Goal: Find specific page/section: Find specific page/section

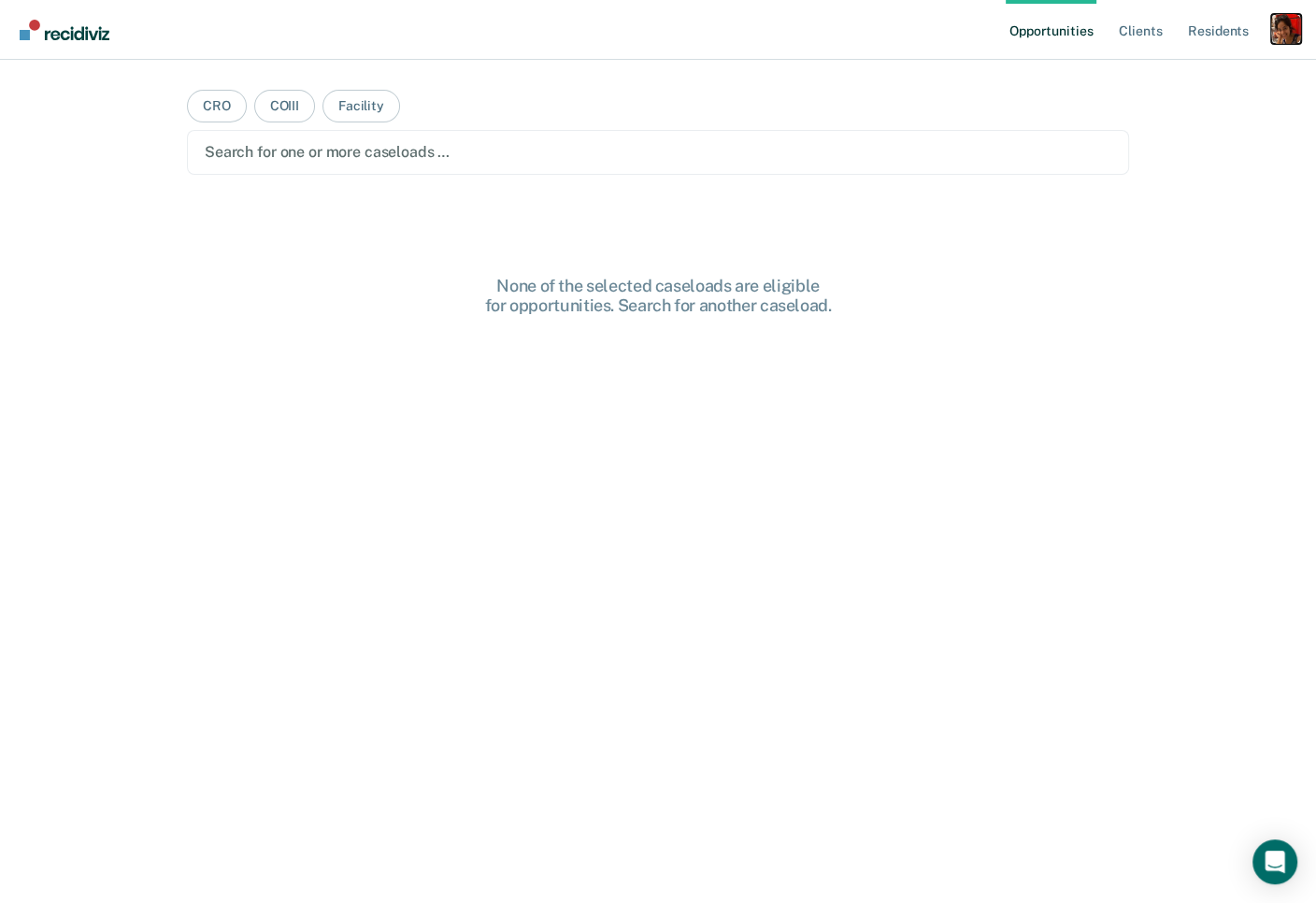
click at [1276, 18] on div "Profile dropdown button" at bounding box center [1286, 29] width 30 height 30
click at [1203, 72] on link "Profile" at bounding box center [1211, 76] width 151 height 16
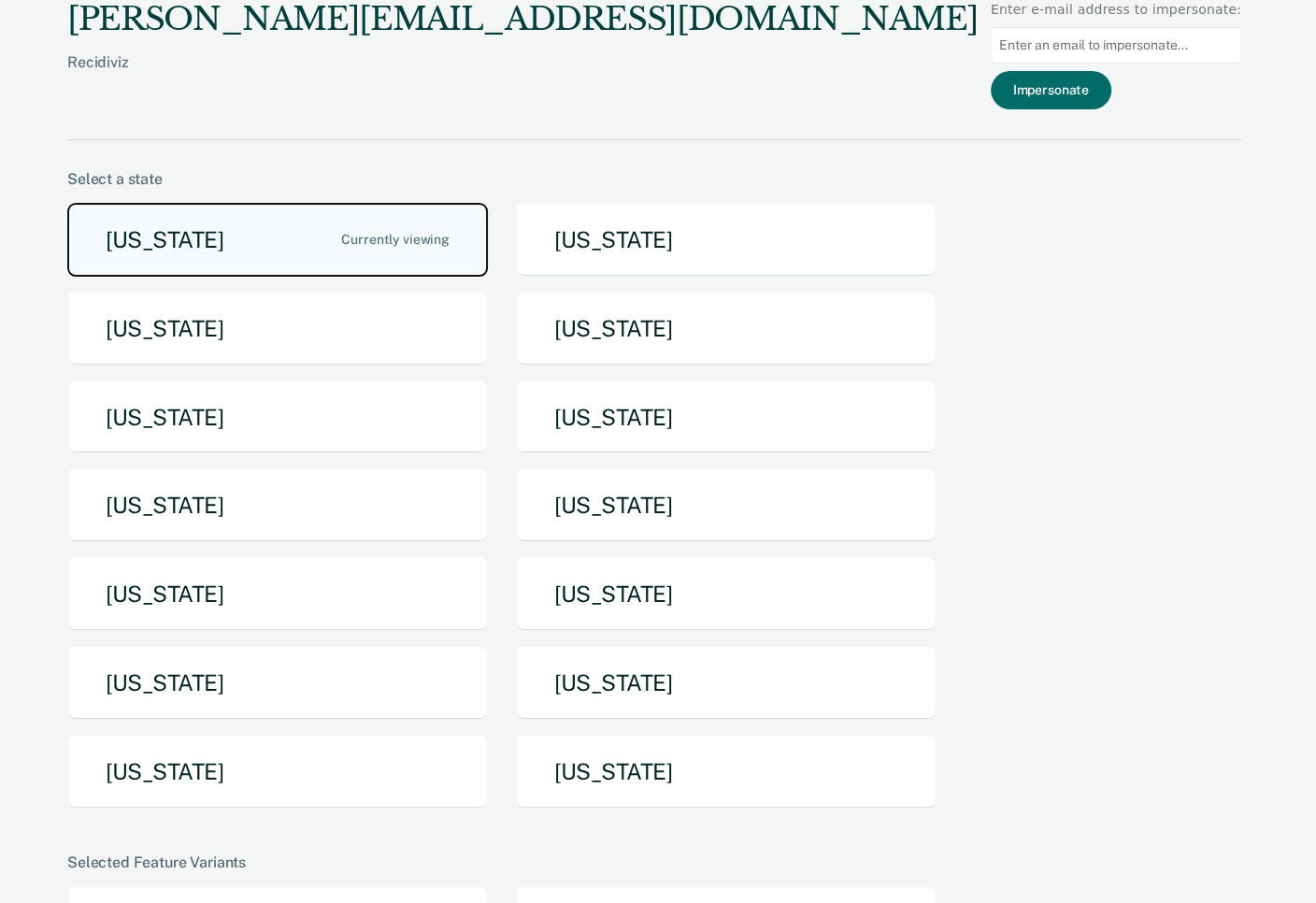
click at [370, 260] on button "[US_STATE]" at bounding box center [277, 240] width 421 height 74
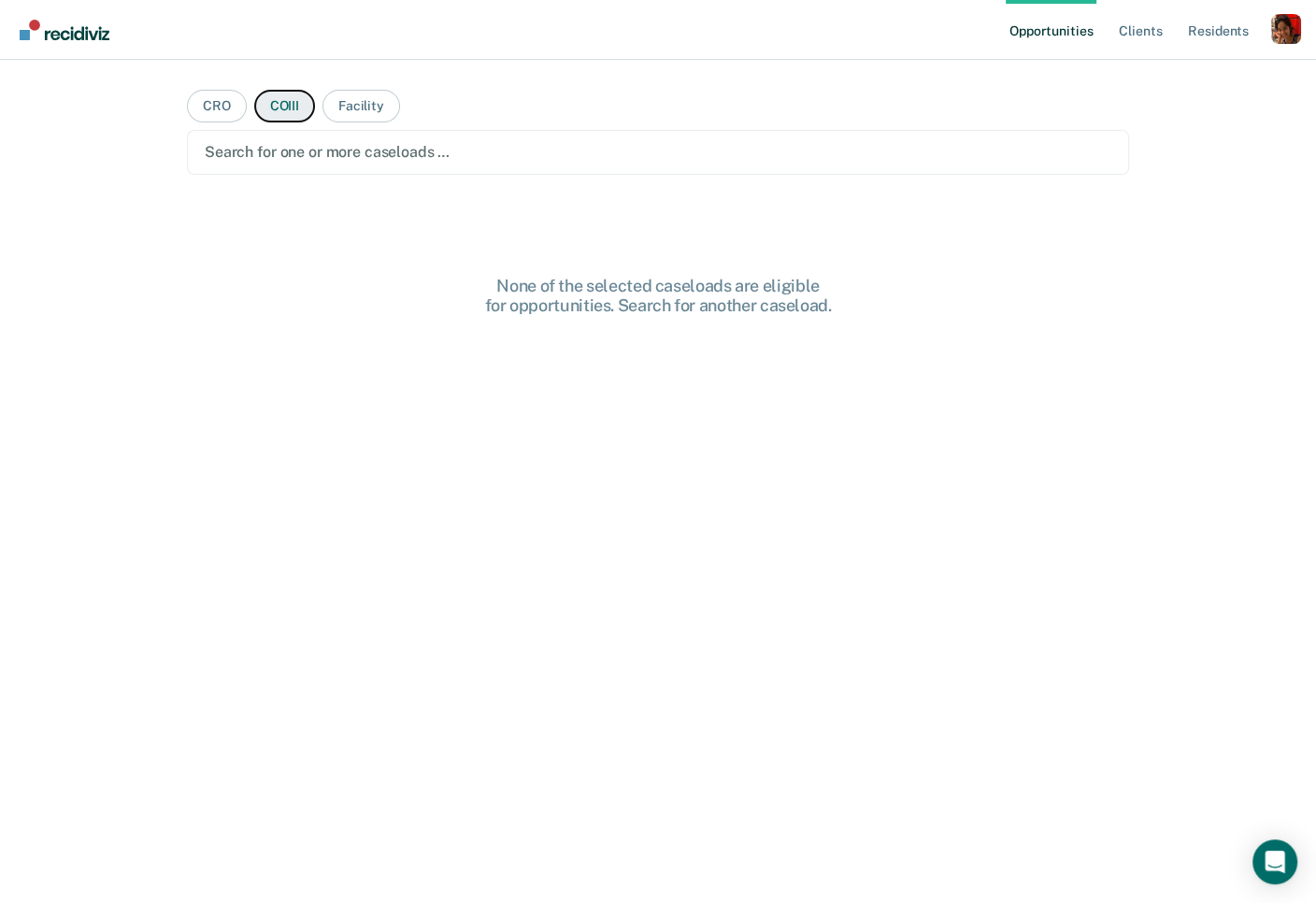
click at [276, 103] on button "COIII" at bounding box center [284, 106] width 60 height 33
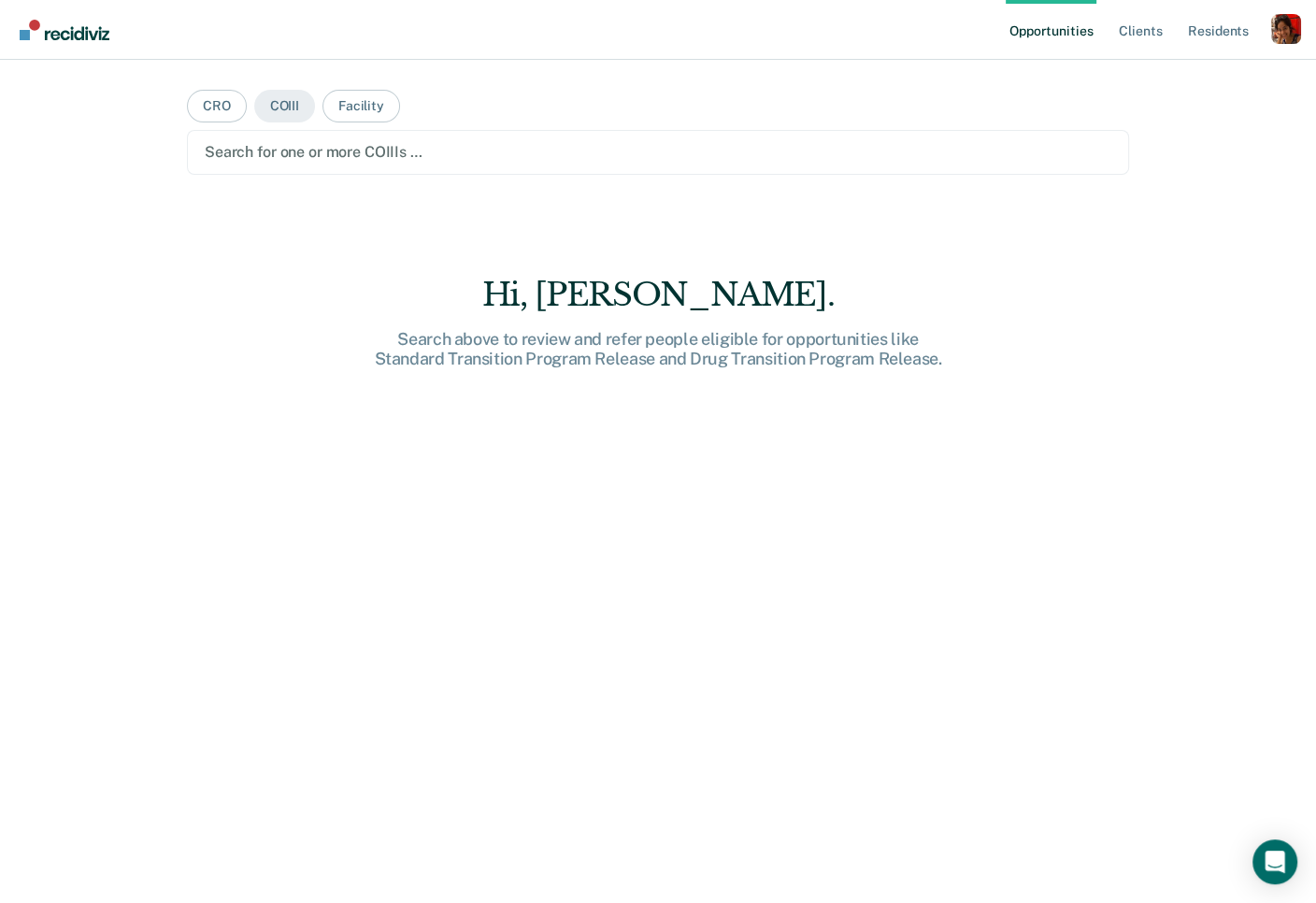
click at [281, 150] on div at bounding box center [658, 152] width 907 height 22
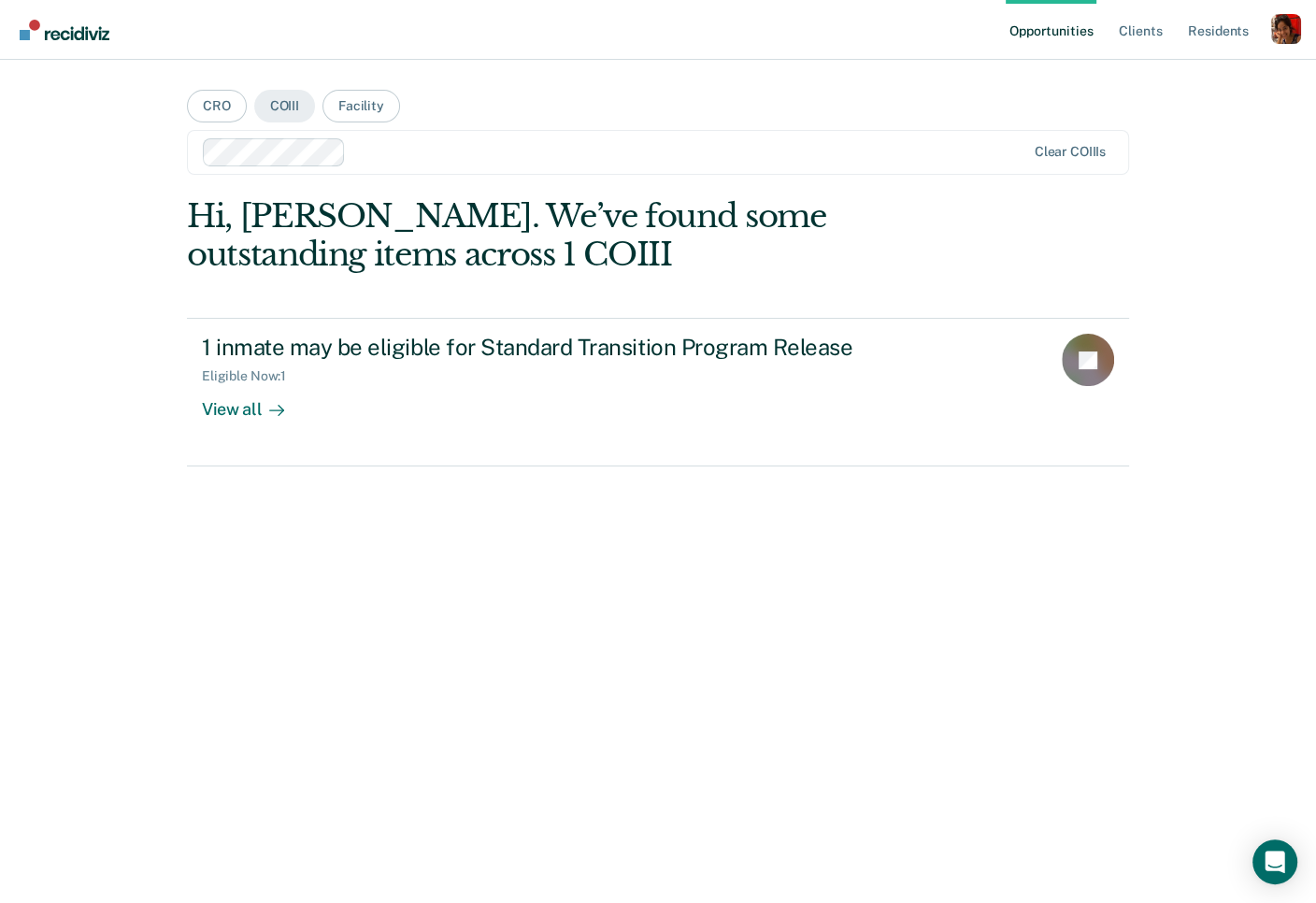
click at [379, 144] on div at bounding box center [689, 152] width 672 height 22
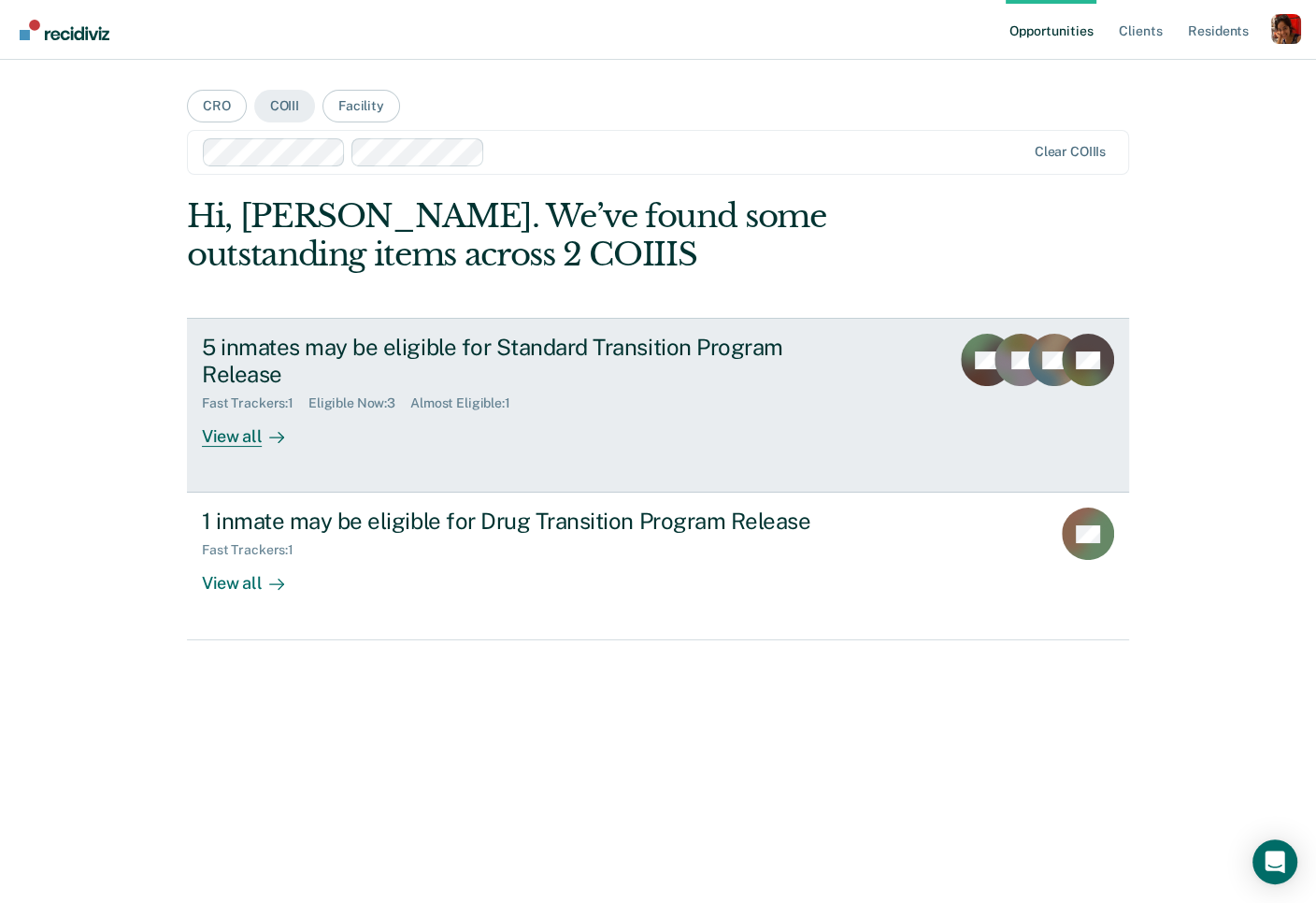
click at [266, 424] on div "View all" at bounding box center [254, 429] width 105 height 37
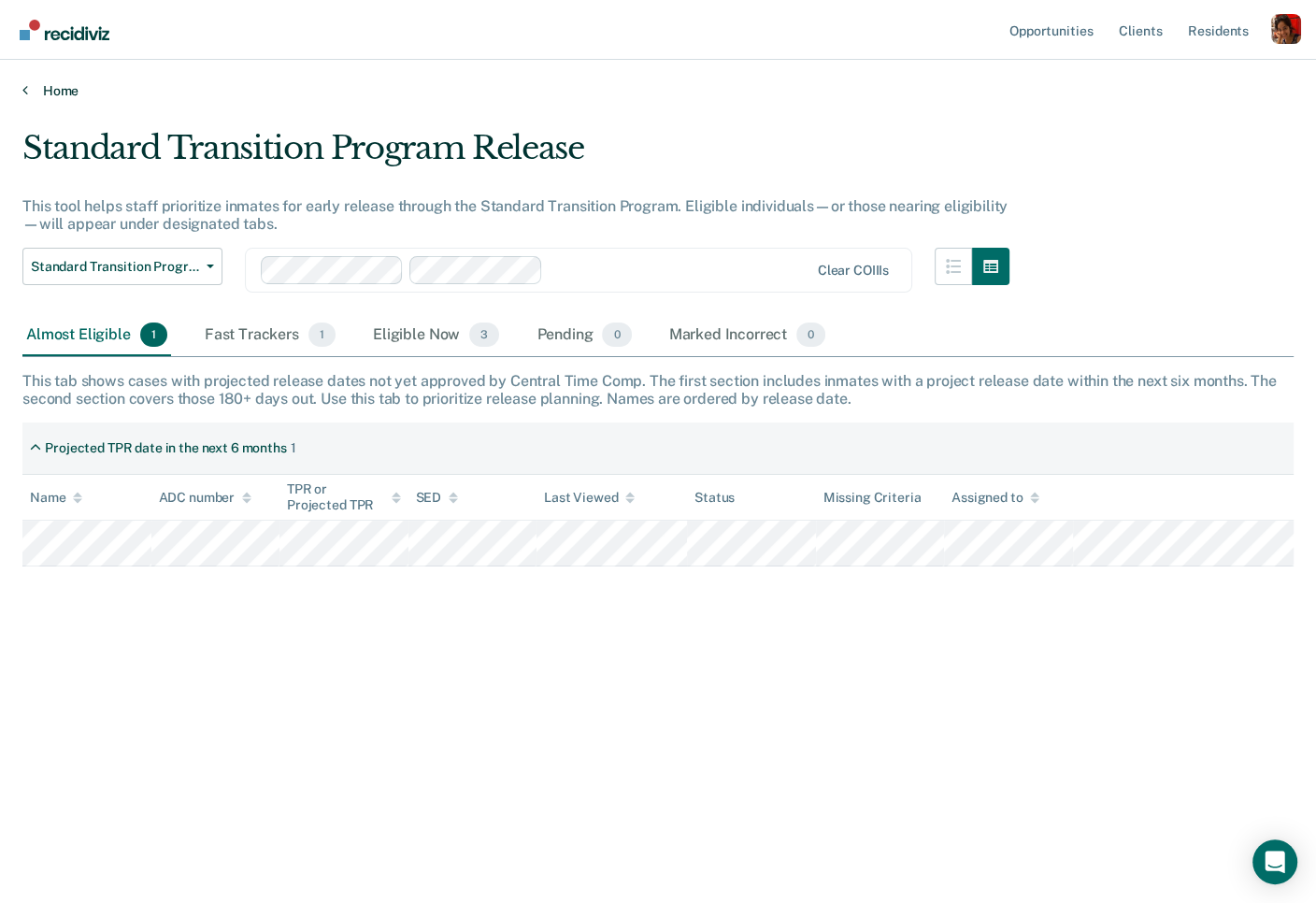
click at [60, 85] on link "Home" at bounding box center [658, 90] width 1271 height 17
